Goal: Transaction & Acquisition: Obtain resource

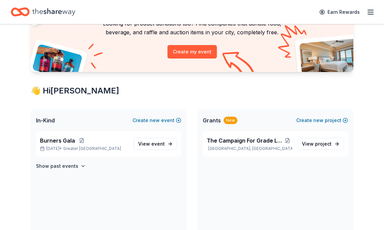
scroll to position [63, 0]
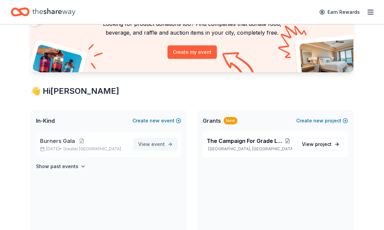
click at [154, 144] on span "event" at bounding box center [157, 144] width 13 height 6
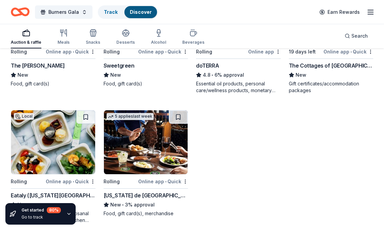
scroll to position [1595, 0]
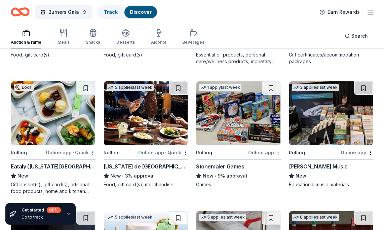
click at [53, 167] on div "Eataly (New York City)" at bounding box center [53, 167] width 85 height 8
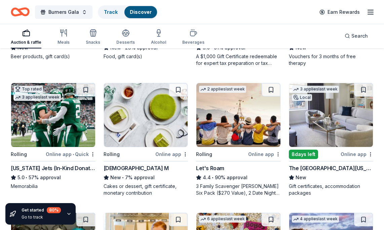
scroll to position [171, 0]
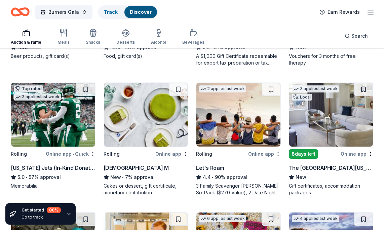
click at [43, 131] on img at bounding box center [53, 115] width 84 height 64
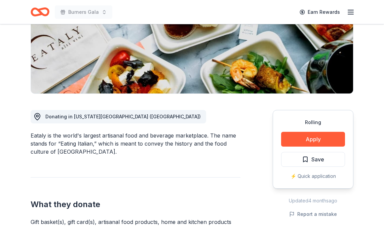
scroll to position [111, 0]
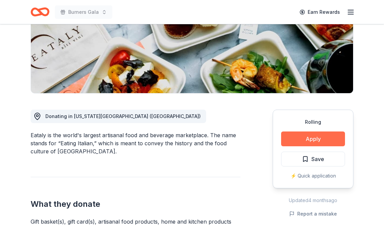
click at [290, 139] on button "Apply" at bounding box center [313, 139] width 64 height 15
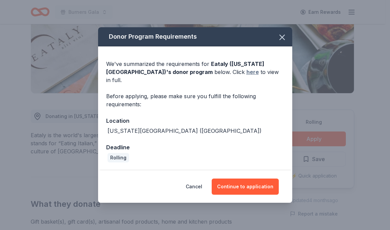
click at [246, 75] on link "here" at bounding box center [252, 72] width 12 height 8
click at [283, 42] on icon "button" at bounding box center [281, 37] width 9 height 9
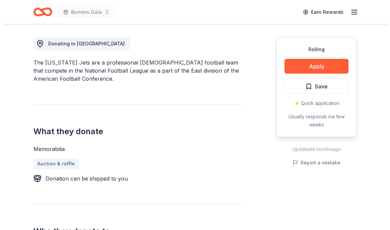
scroll to position [185, 0]
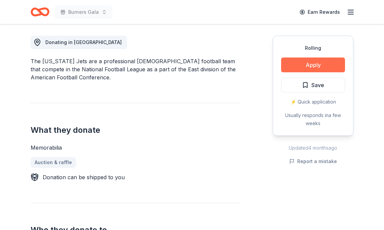
click at [306, 61] on button "Apply" at bounding box center [313, 65] width 64 height 15
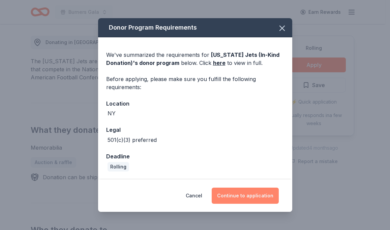
click at [239, 194] on button "Continue to application" at bounding box center [244, 196] width 67 height 16
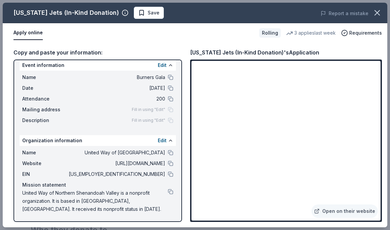
scroll to position [5, 0]
